Goal: Task Accomplishment & Management: Use online tool/utility

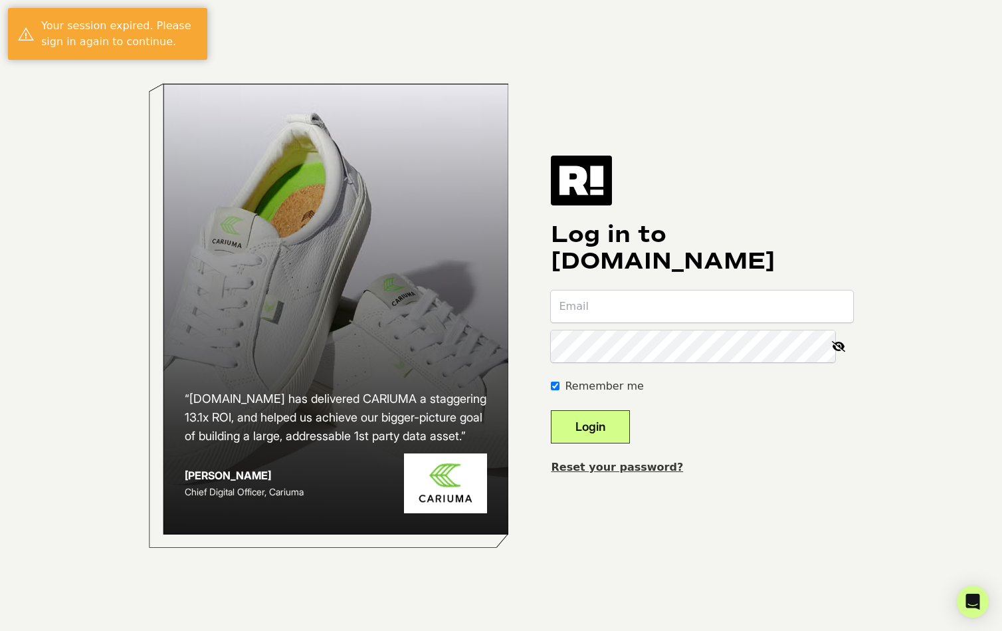
click at [0, 630] on com-1password-button at bounding box center [0, 631] width 0 height 0
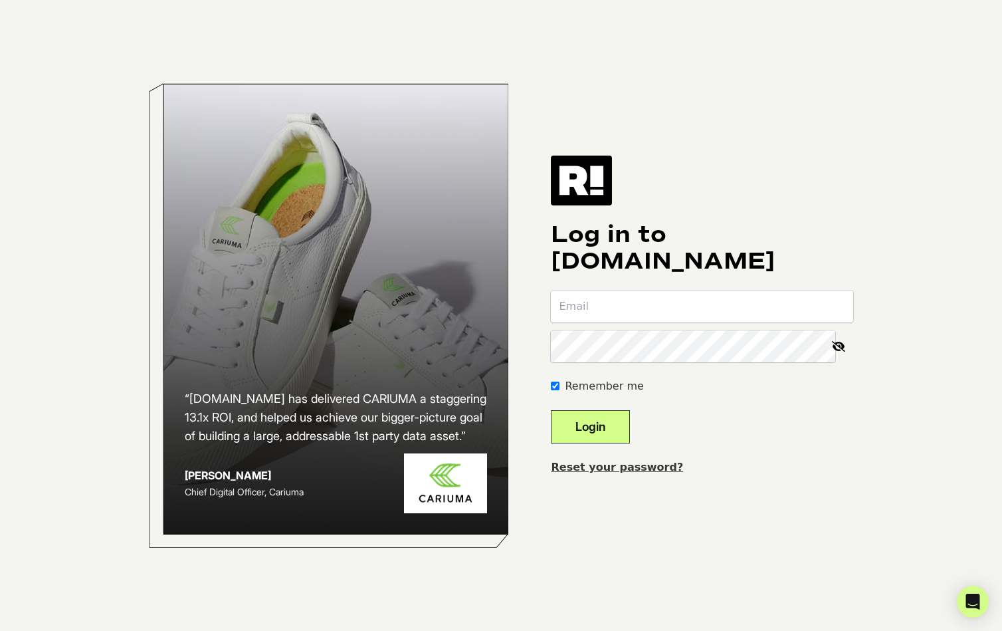
type input "[EMAIL_ADDRESS][DOMAIN_NAME]"
click at [611, 415] on button "Login" at bounding box center [590, 426] width 79 height 33
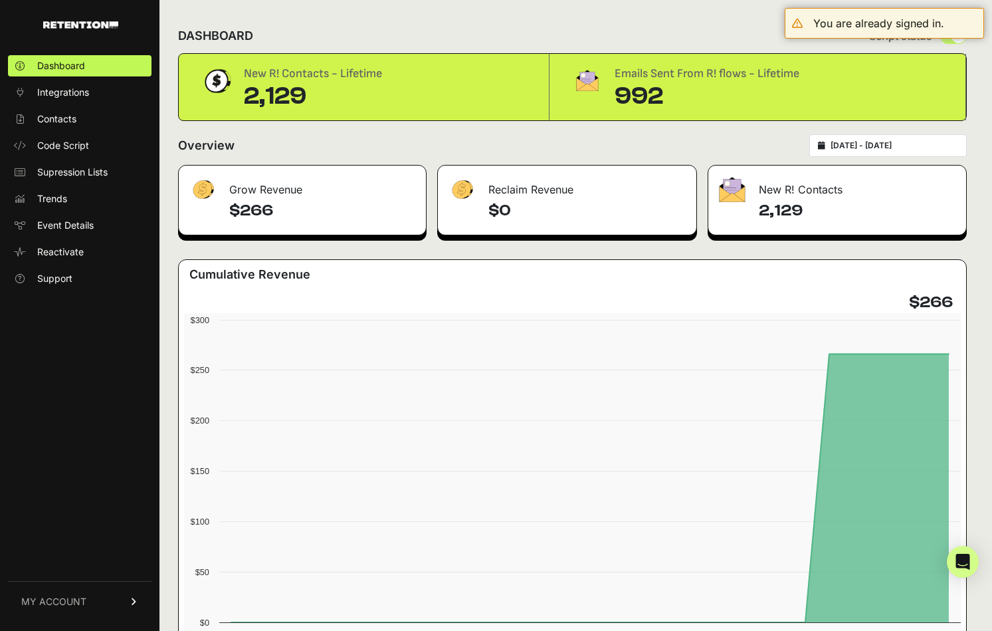
click at [310, 209] on h4 "$266" at bounding box center [322, 210] width 186 height 21
click at [677, 104] on div "992" at bounding box center [707, 96] width 185 height 27
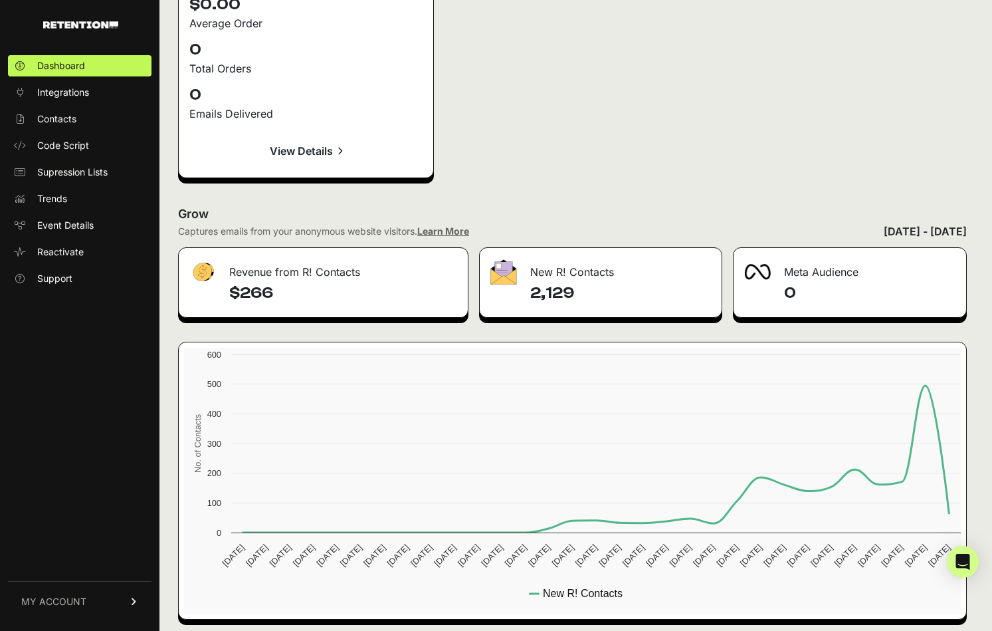
scroll to position [1916, 0]
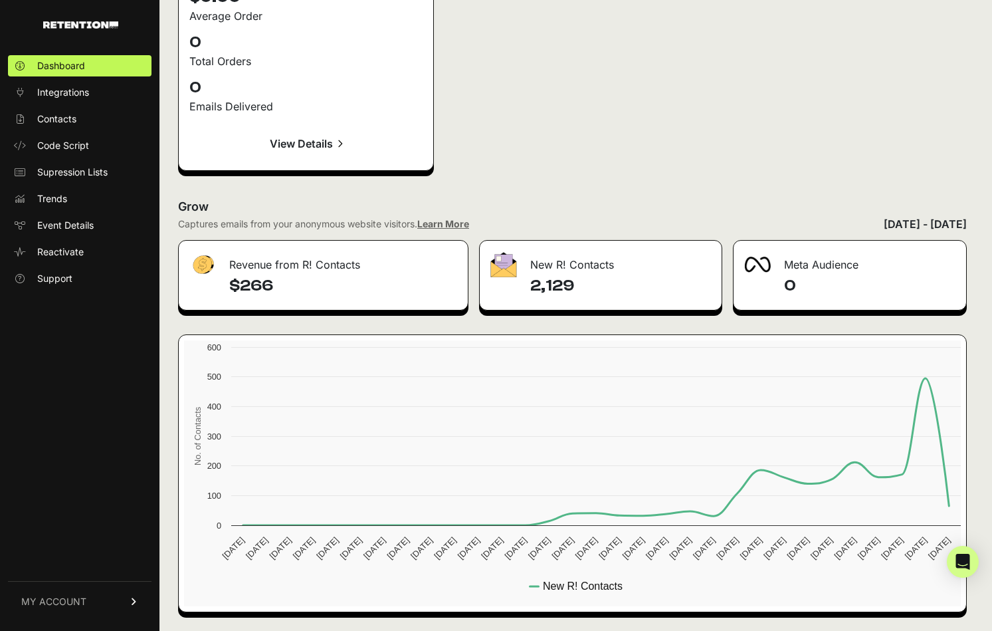
click at [288, 284] on h4 "$266" at bounding box center [343, 285] width 228 height 21
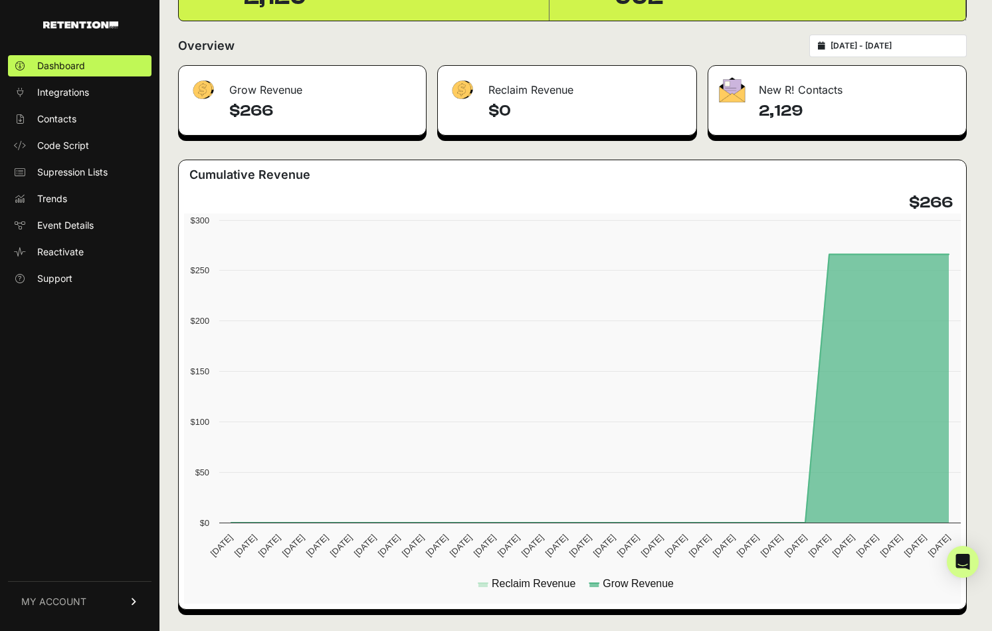
scroll to position [0, 0]
